Goal: Task Accomplishment & Management: Use online tool/utility

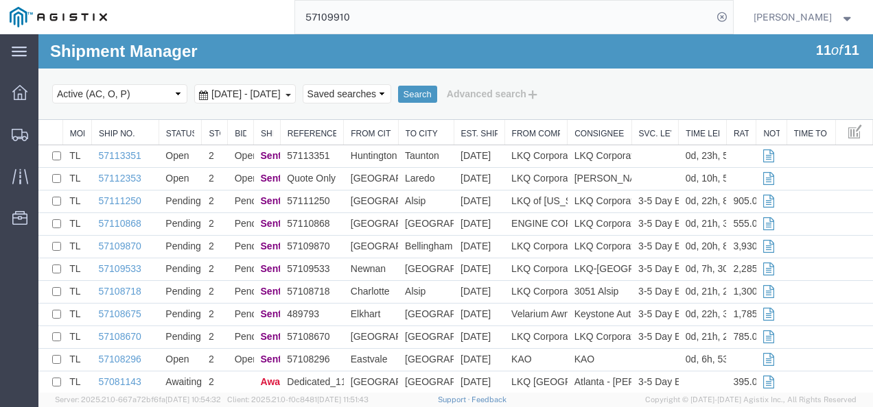
click at [62, 120] on div at bounding box center [62, 132] width 5 height 25
click at [47, 134] on span "Shipments" at bounding box center [43, 134] width 10 height 27
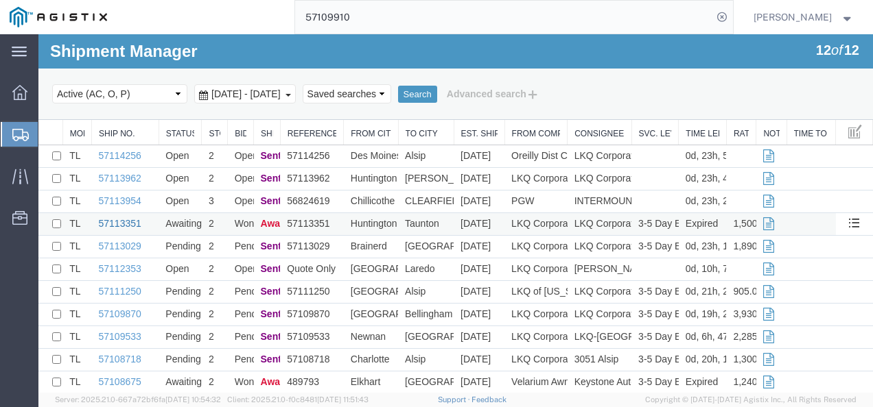
click at [125, 220] on link "57113351" at bounding box center [120, 223] width 43 height 11
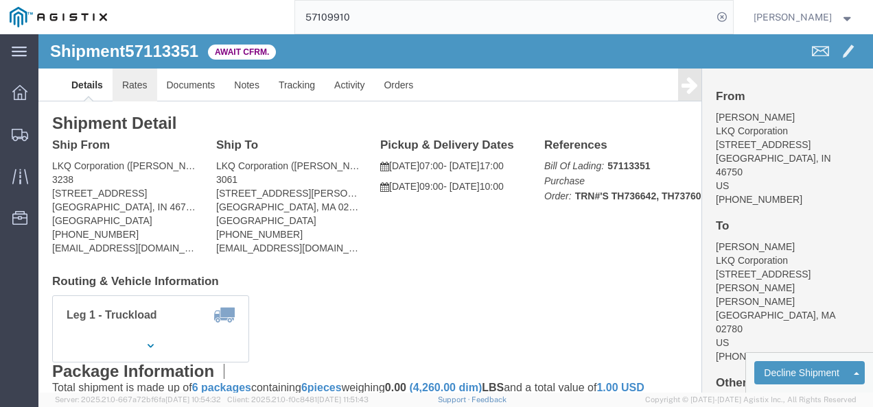
click link "Rates"
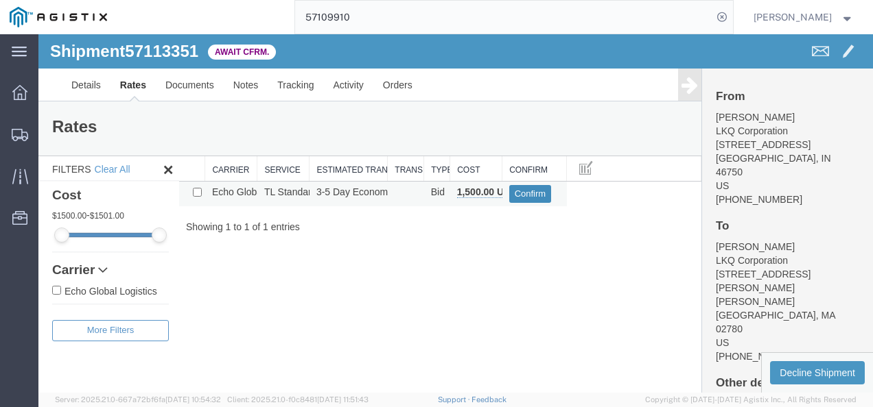
click at [530, 190] on button "Confirm" at bounding box center [530, 194] width 43 height 18
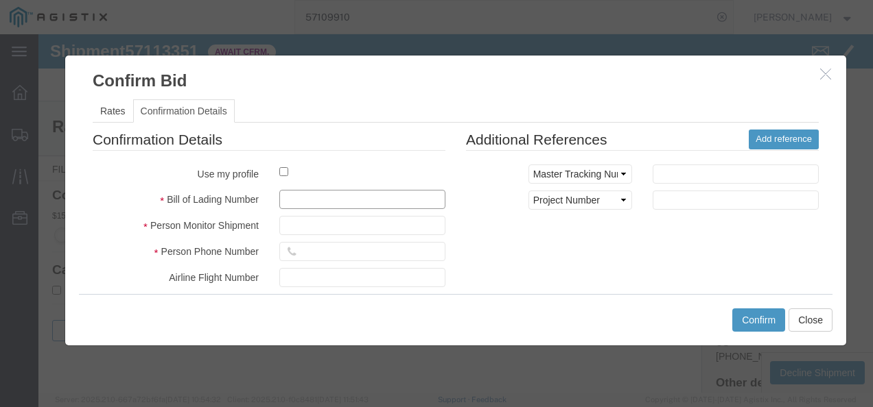
click at [344, 199] on input "text" at bounding box center [362, 199] width 166 height 19
type input "9Q73398779798"
type input "987219379821387"
type input "98721983721873"
drag, startPoint x: 708, startPoint y: 224, endPoint x: 724, endPoint y: 259, distance: 38.7
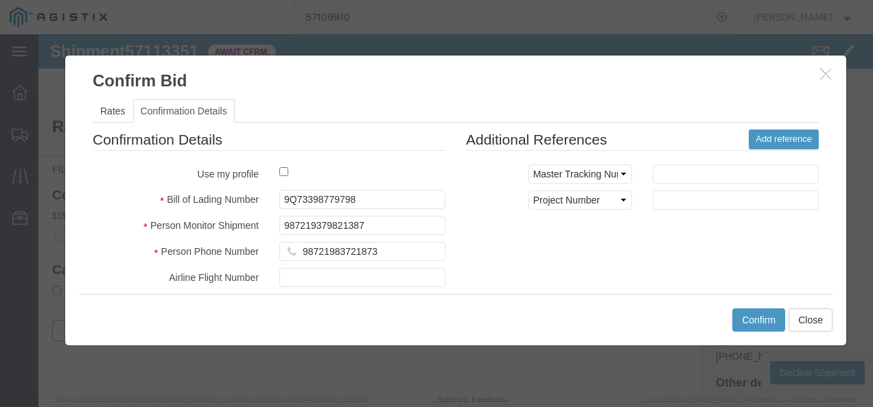
click at [717, 250] on div "Confirmation Details Use my profile Bill of Lading Number 9Q73398779798 Person …" at bounding box center [455, 290] width 746 height 321
click at [755, 307] on div "Confirm Close" at bounding box center [455, 319] width 753 height 51
click at [751, 316] on button "Confirm" at bounding box center [758, 320] width 53 height 23
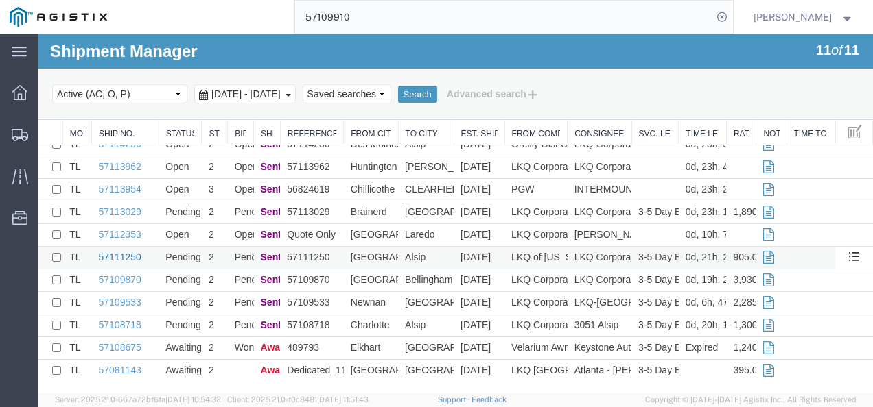
scroll to position [15, 0]
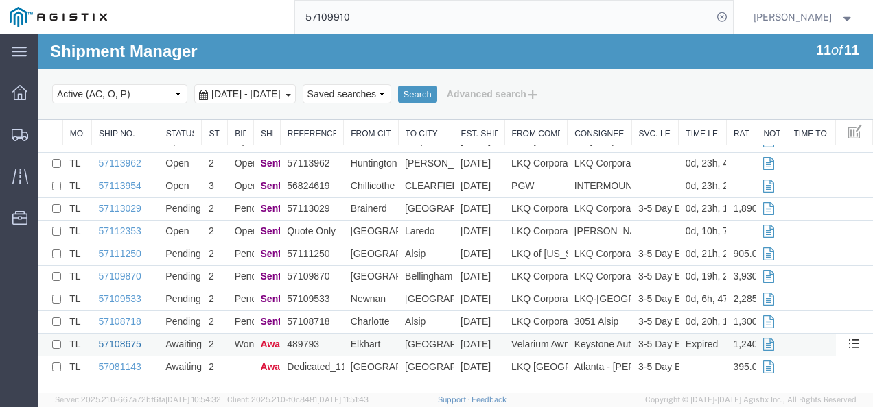
click at [106, 342] on link "57108675" at bounding box center [120, 344] width 43 height 11
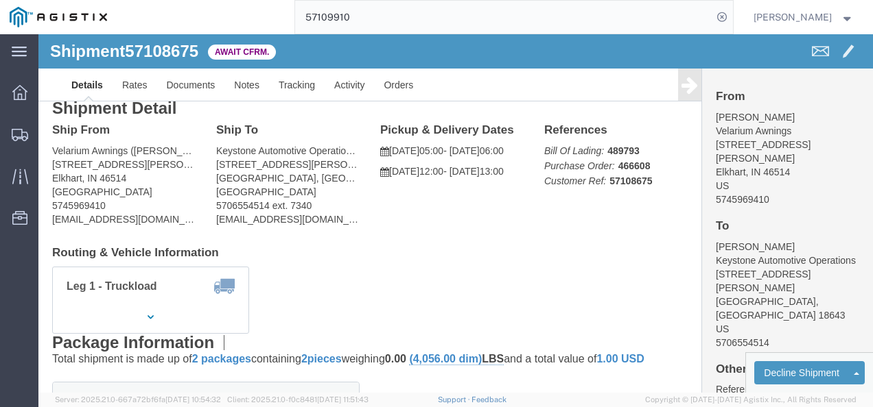
drag, startPoint x: 418, startPoint y: 196, endPoint x: 405, endPoint y: 191, distance: 14.1
click div "Ship From Velarium Awnings ([PERSON_NAME]) [STREET_ADDRESS][PERSON_NAME] 574596…"
click link "Rates"
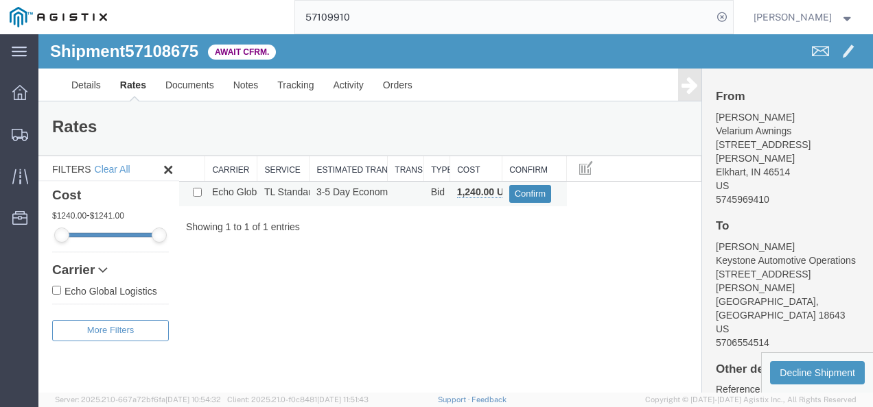
click at [528, 193] on button "Confirm" at bounding box center [530, 194] width 43 height 18
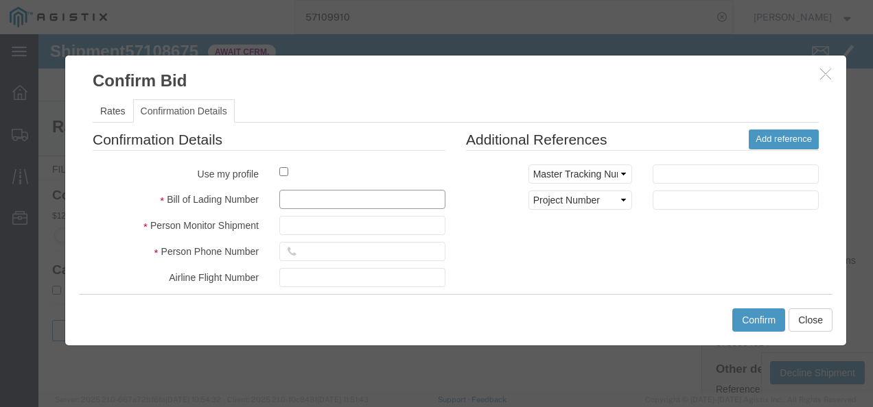
click at [311, 190] on input "text" at bounding box center [362, 199] width 166 height 19
type input "198732092739897"
click at [311, 195] on input "text" at bounding box center [362, 199] width 166 height 19
type input "182379821737"
click at [303, 226] on input "1`" at bounding box center [362, 225] width 166 height 19
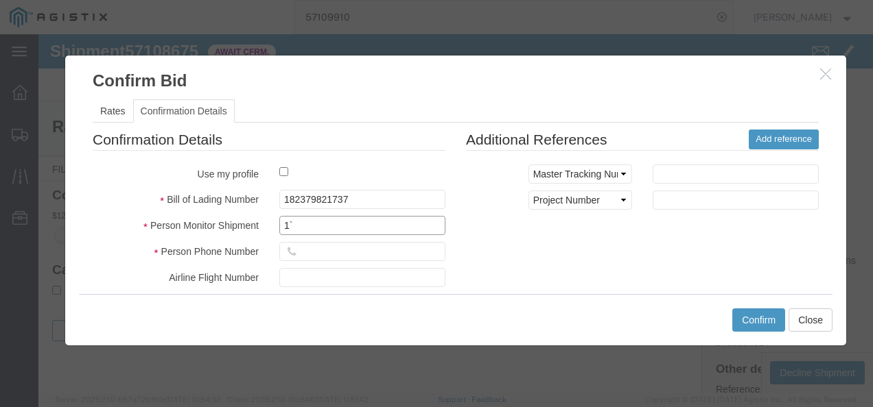
click at [303, 226] on input "1`" at bounding box center [362, 225] width 166 height 19
type input "2133213213"
click at [329, 246] on input "text" at bounding box center [362, 251] width 166 height 19
type input "`13243123123"
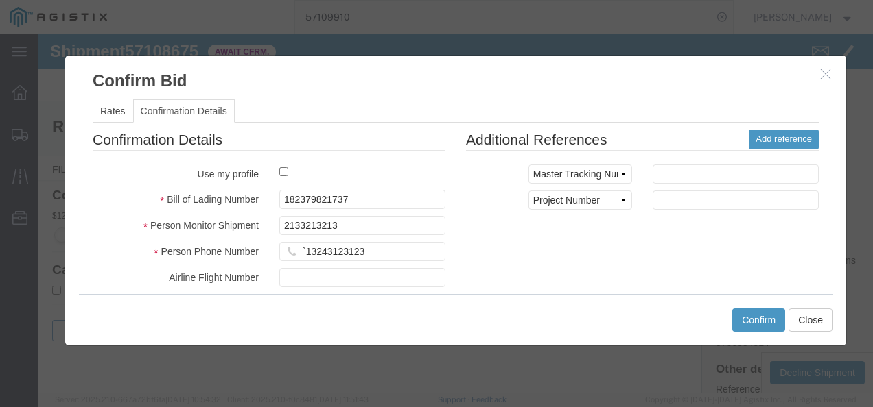
drag, startPoint x: 608, startPoint y: 248, endPoint x: 724, endPoint y: 316, distance: 134.6
click at [617, 254] on div "Confirmation Details Use my profile Bill of Lading Number 182379821737 Person M…" at bounding box center [455, 290] width 746 height 321
click at [766, 323] on button "Confirm" at bounding box center [758, 320] width 53 height 23
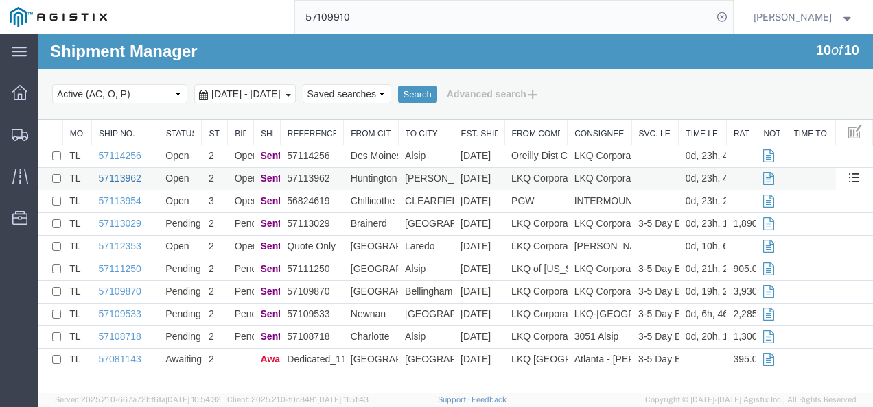
click at [130, 175] on link "57113962" at bounding box center [120, 178] width 43 height 11
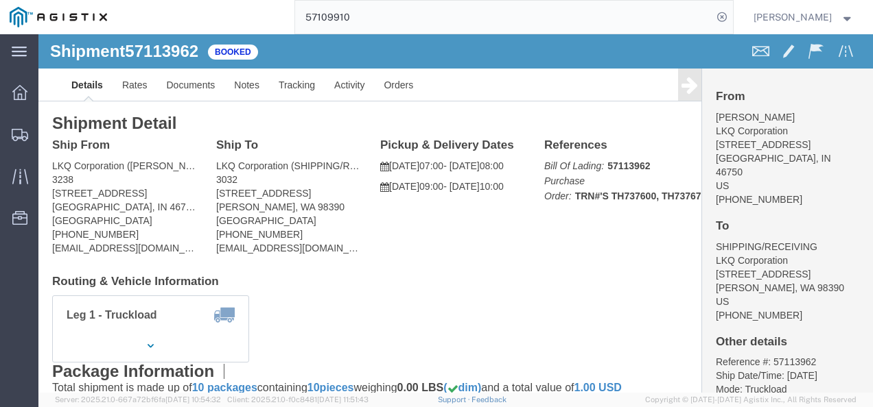
click h4 "Routing & Vehicle Information"
click link "Rates"
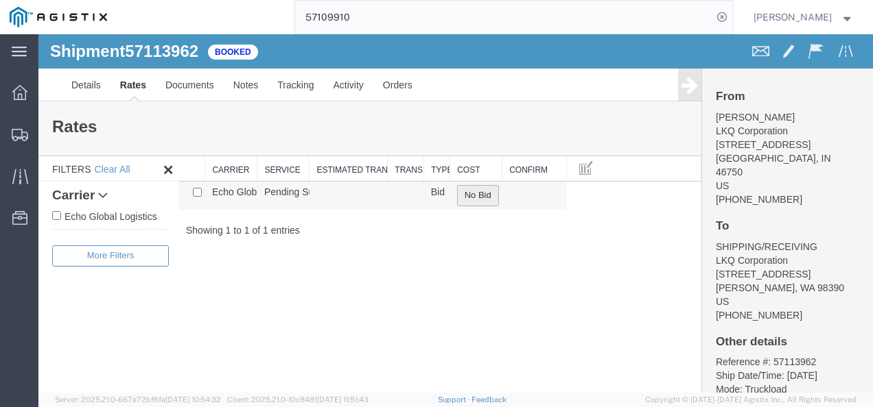
click at [460, 188] on button "No Bid" at bounding box center [478, 195] width 42 height 21
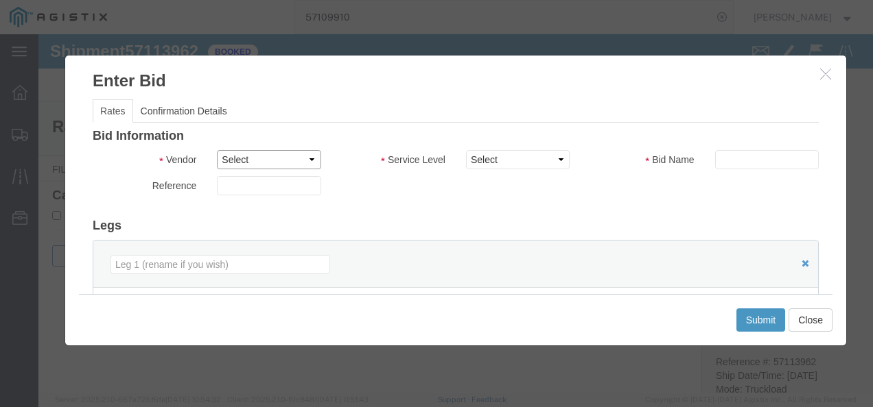
drag, startPoint x: 239, startPoint y: 157, endPoint x: 242, endPoint y: 169, distance: 12.0
click at [239, 157] on select "Select Echo Global Logistics" at bounding box center [269, 159] width 104 height 19
select select "4622"
click at [217, 150] on select "Select Echo Global Logistics" at bounding box center [269, 159] width 104 height 19
drag, startPoint x: 524, startPoint y: 155, endPoint x: 525, endPoint y: 170, distance: 15.2
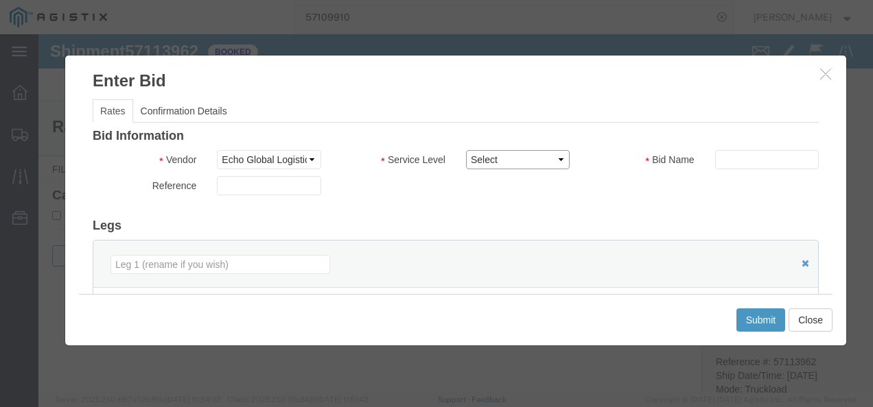
click at [525, 165] on select "Select Guaranteed Next Day LTL Standard 3-5 Day Rail TL Standard 3 - 5 Day" at bounding box center [518, 159] width 104 height 19
select select "13989"
click at [466, 150] on select "Select Guaranteed Next Day LTL Standard 3-5 Day Rail TL Standard 3 - 5 Day" at bounding box center [518, 159] width 104 height 19
click at [739, 193] on div "Reference" at bounding box center [455, 189] width 746 height 26
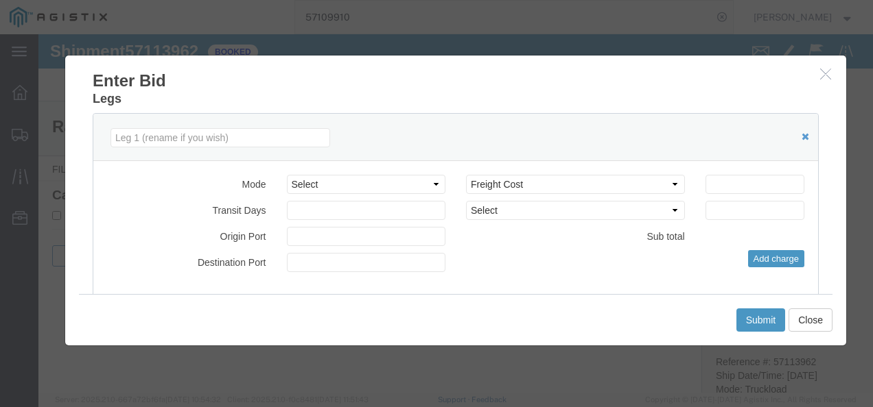
scroll to position [137, 0]
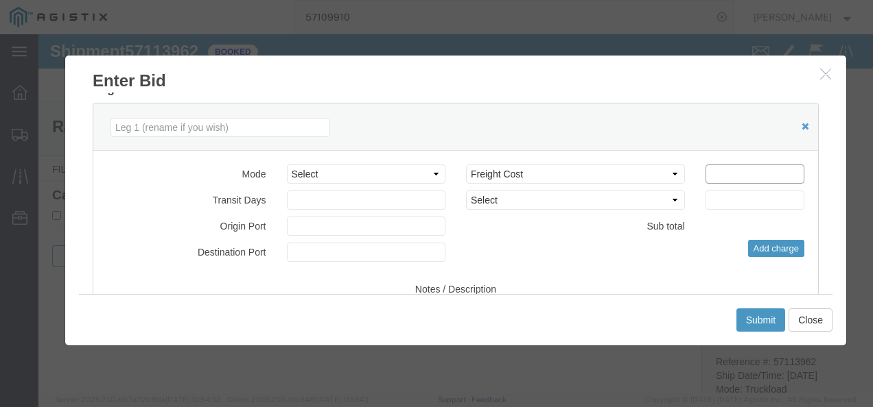
click at [757, 174] on input "number" at bounding box center [754, 174] width 99 height 19
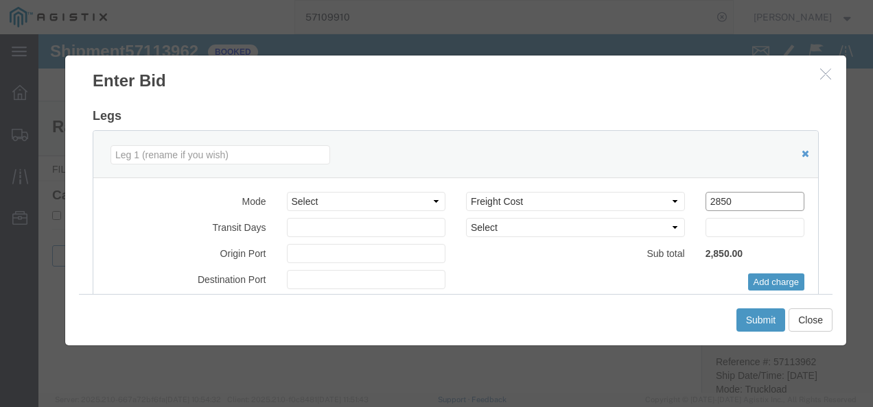
scroll to position [69, 0]
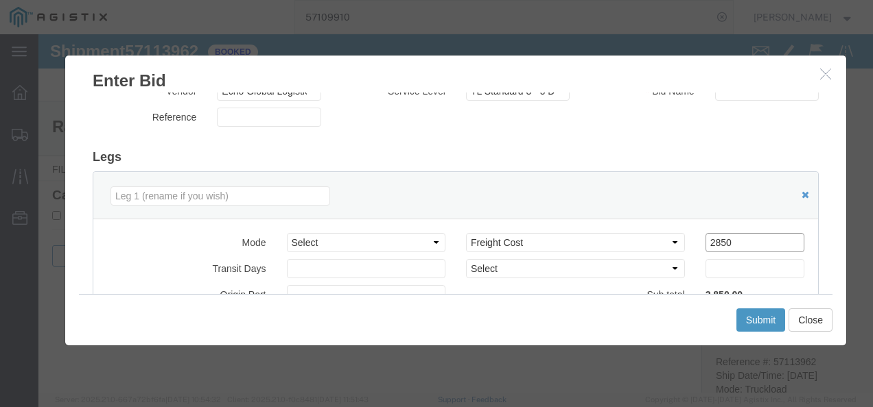
drag, startPoint x: 594, startPoint y: 233, endPoint x: 523, endPoint y: 224, distance: 71.9
click at [523, 224] on div "Mode Select Air Less than Truckload Multi-Leg Ocean Freight Rail Small Parcel T…" at bounding box center [455, 348] width 724 height 257
type input "2900"
click at [584, 158] on h3 "Legs" at bounding box center [456, 158] width 726 height 14
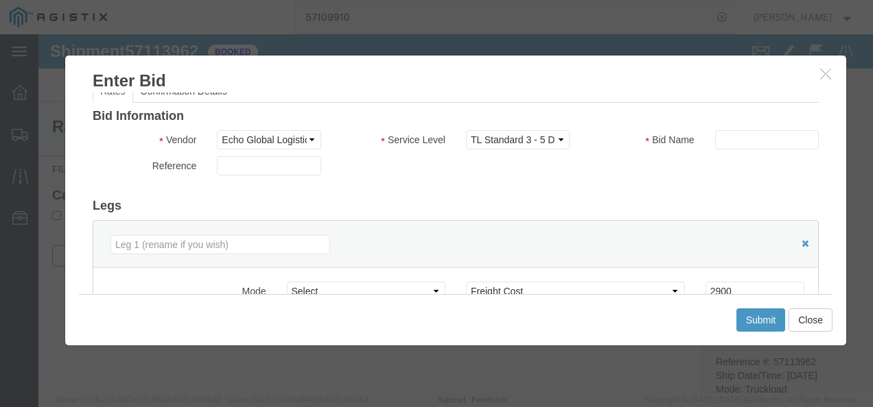
scroll to position [0, 0]
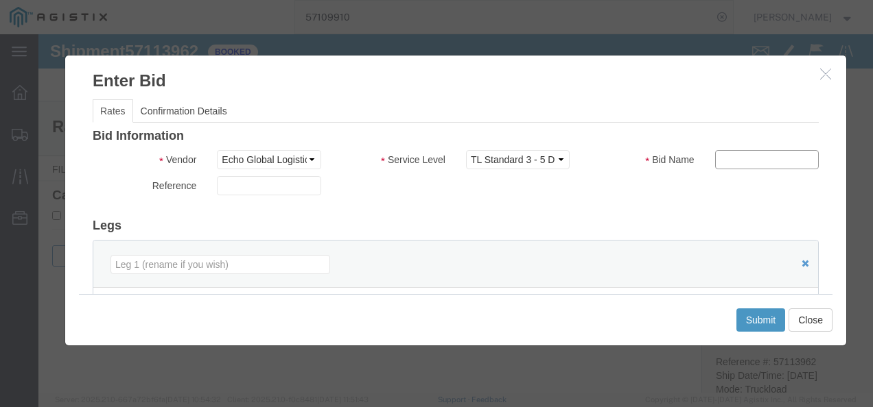
click at [766, 166] on input "text" at bounding box center [767, 159] width 104 height 19
type input "2121321"
drag, startPoint x: 587, startPoint y: 203, endPoint x: 663, endPoint y: 236, distance: 82.3
click at [586, 204] on div "Bid Information Vendor Select Echo Global Logistics Service Level Select Guaran…" at bounding box center [456, 353] width 726 height 447
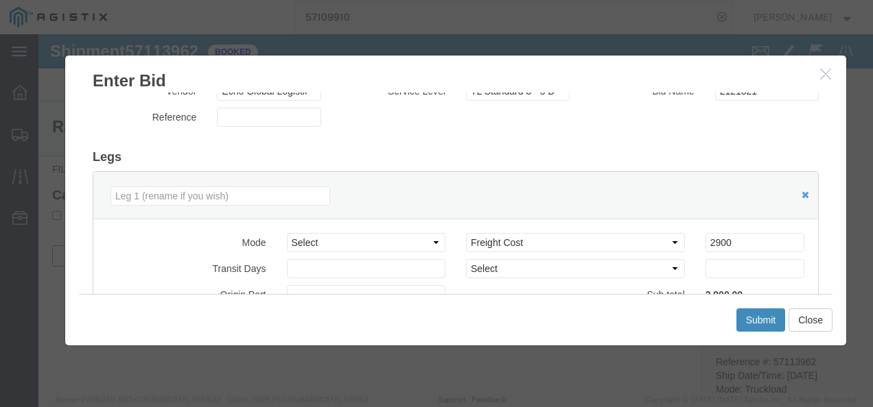
click at [750, 315] on button "Submit" at bounding box center [760, 320] width 49 height 23
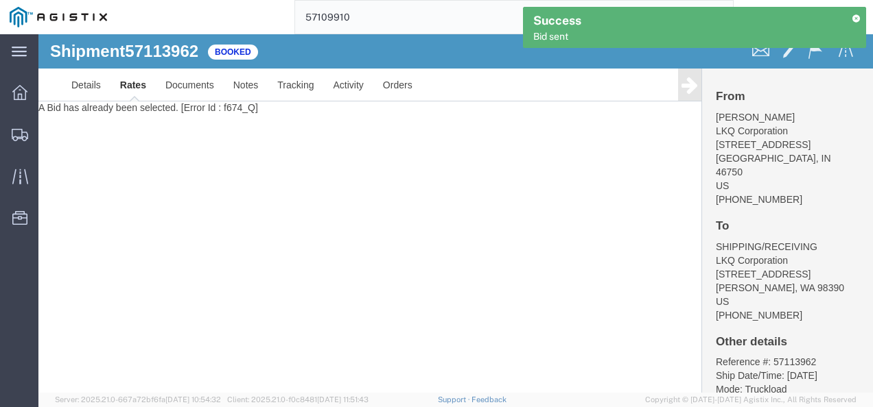
click at [394, 233] on div "Shipment 57113962 1 of 1 Booked Details Rates Documents Notes Tracking Activity…" at bounding box center [455, 213] width 834 height 359
drag, startPoint x: 394, startPoint y: 218, endPoint x: 469, endPoint y: 331, distance: 135.1
click at [397, 226] on div "Shipment 57113962 1 of 1 Booked Details Rates Documents Notes Tracking Activity…" at bounding box center [455, 213] width 834 height 359
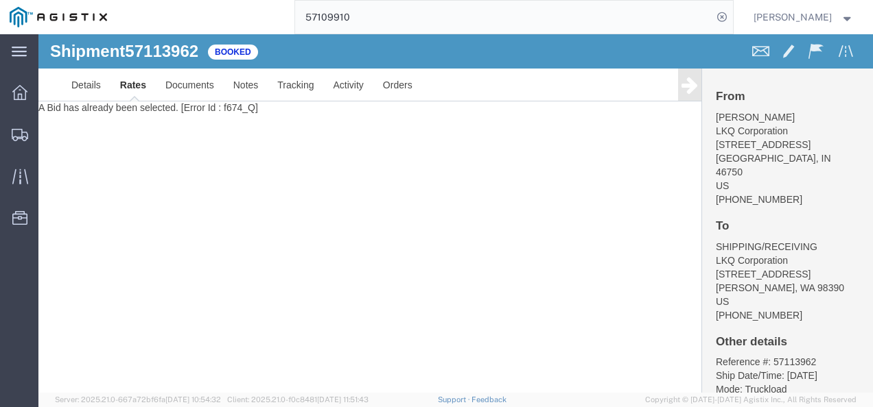
click at [423, 184] on div "Shipment 57113962 1 of 1 Booked Details Rates Documents Notes Tracking Activity…" at bounding box center [455, 213] width 834 height 359
click at [47, 129] on span "Shipments" at bounding box center [43, 134] width 10 height 27
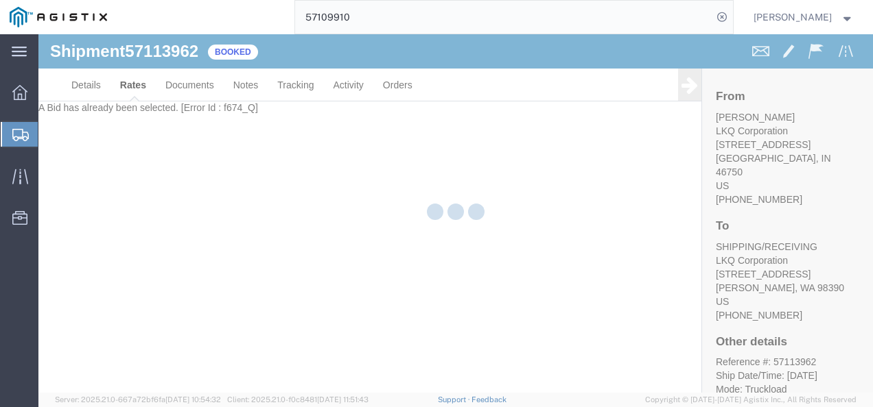
drag, startPoint x: 442, startPoint y: 276, endPoint x: 514, endPoint y: 390, distance: 135.7
click at [452, 283] on div at bounding box center [455, 213] width 834 height 359
